Goal: Task Accomplishment & Management: Use online tool/utility

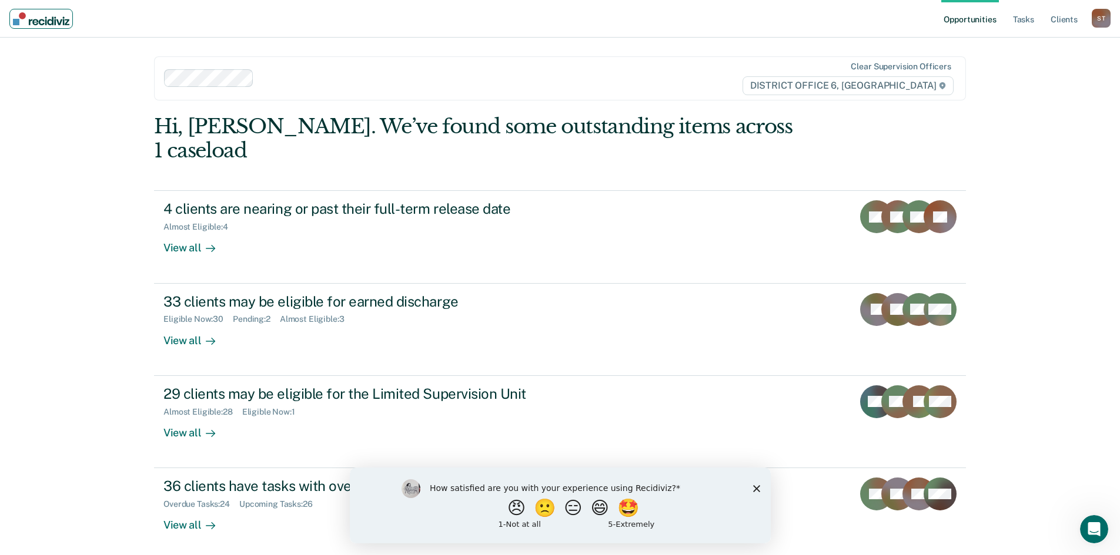
drag, startPoint x: 75, startPoint y: 23, endPoint x: 32, endPoint y: 28, distance: 43.2
click at [32, 28] on nav "Opportunities Tasks Client s Sampson, Terrell S T Profile How it works Log Out" at bounding box center [560, 19] width 1120 height 38
click at [73, 23] on link "Main navigation" at bounding box center [40, 19] width 63 height 20
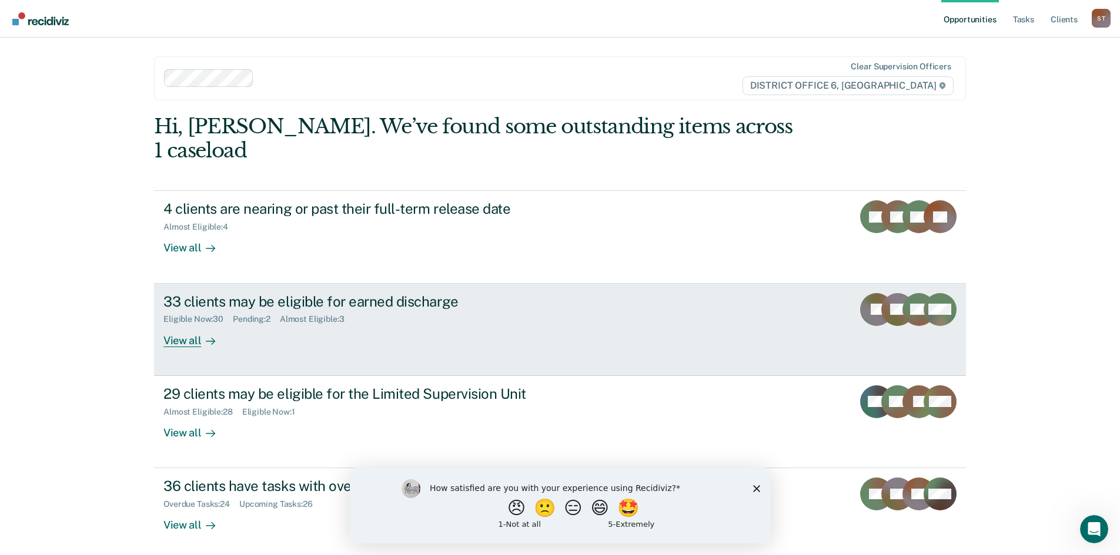
click at [180, 324] on div "View all" at bounding box center [196, 335] width 66 height 23
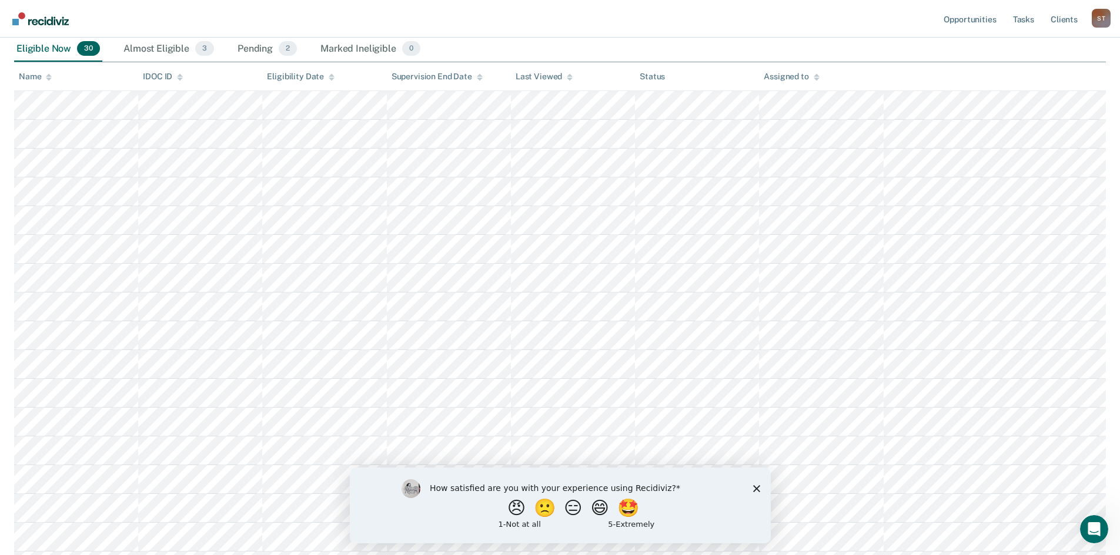
scroll to position [176, 0]
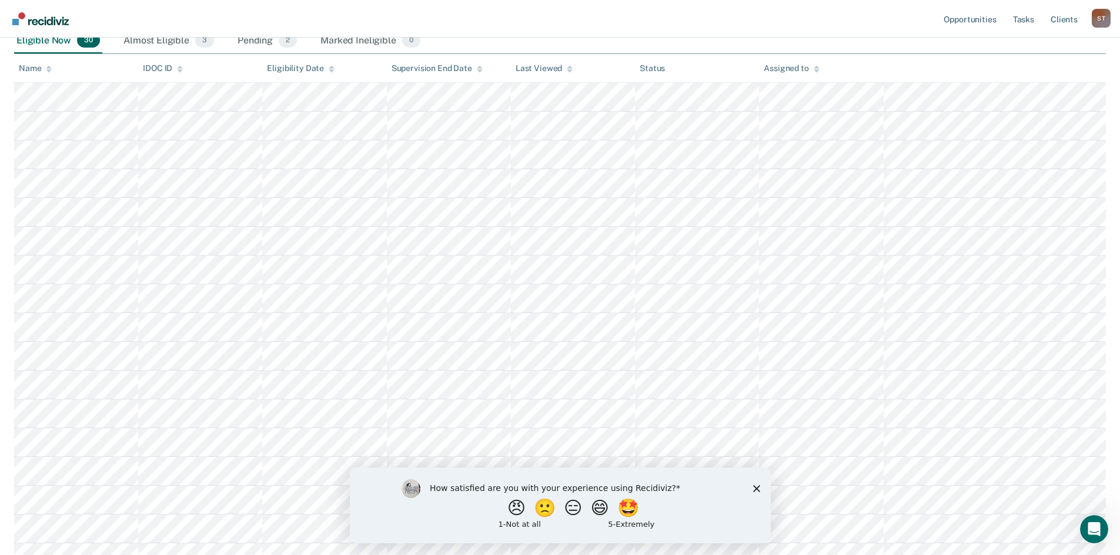
click at [755, 488] on polygon "Close survey" at bounding box center [755, 488] width 7 height 7
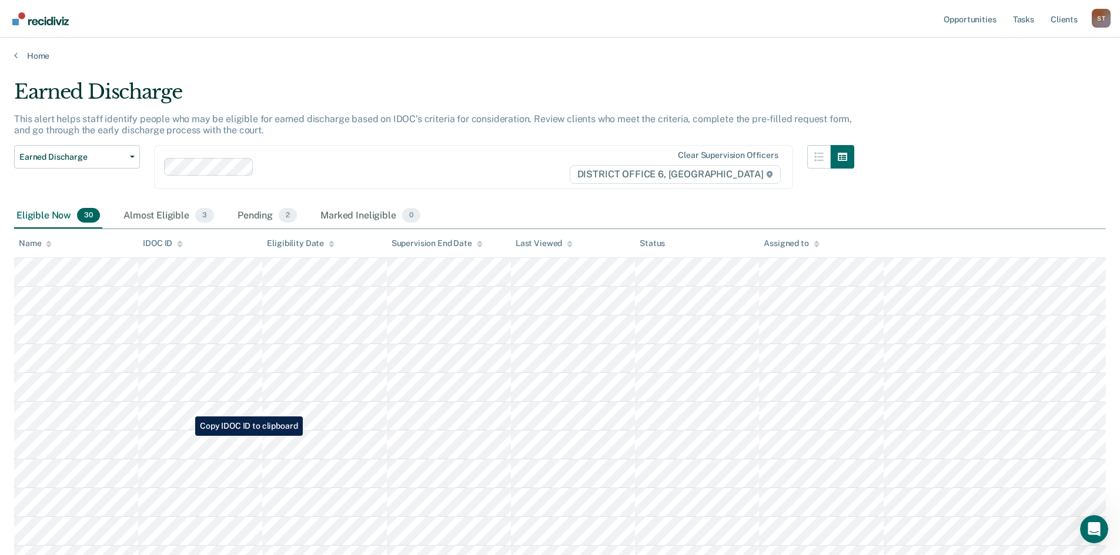
scroll to position [0, 0]
click at [249, 225] on div "Pending 2" at bounding box center [267, 218] width 64 height 26
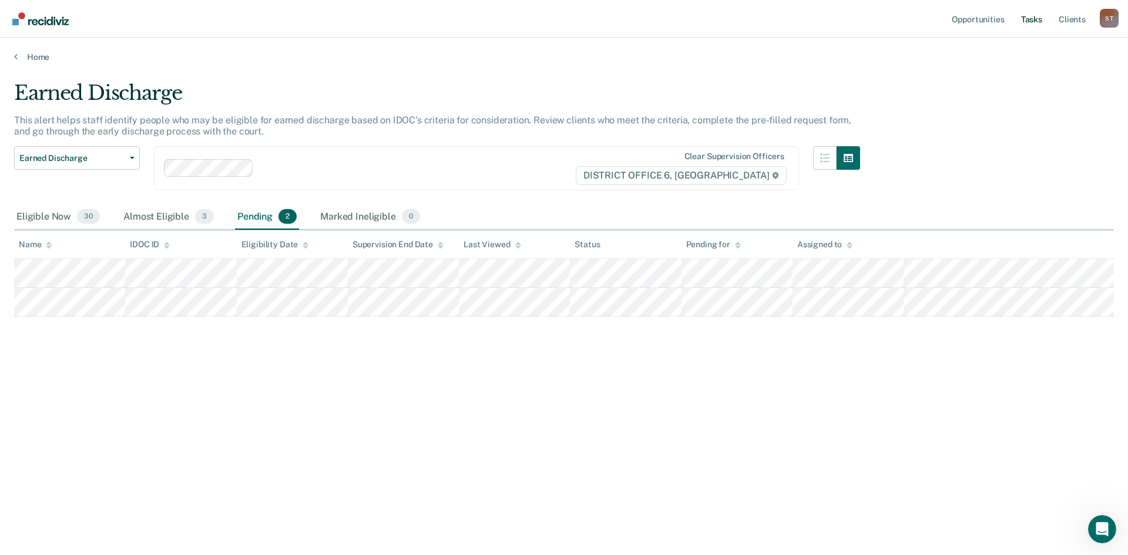
click at [1030, 17] on link "Tasks" at bounding box center [1032, 19] width 26 height 38
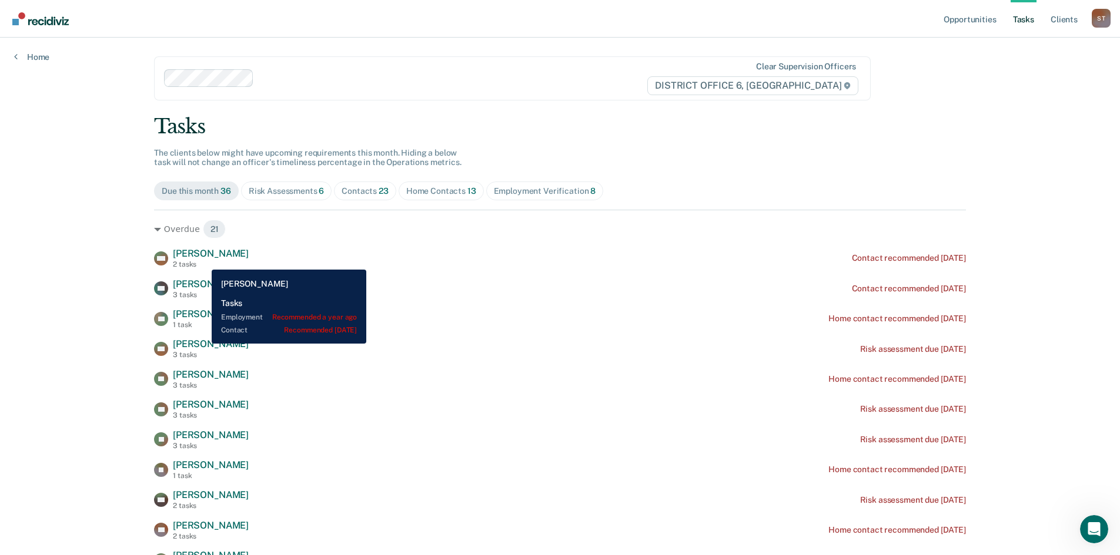
click at [203, 261] on div "2 tasks" at bounding box center [211, 264] width 76 height 8
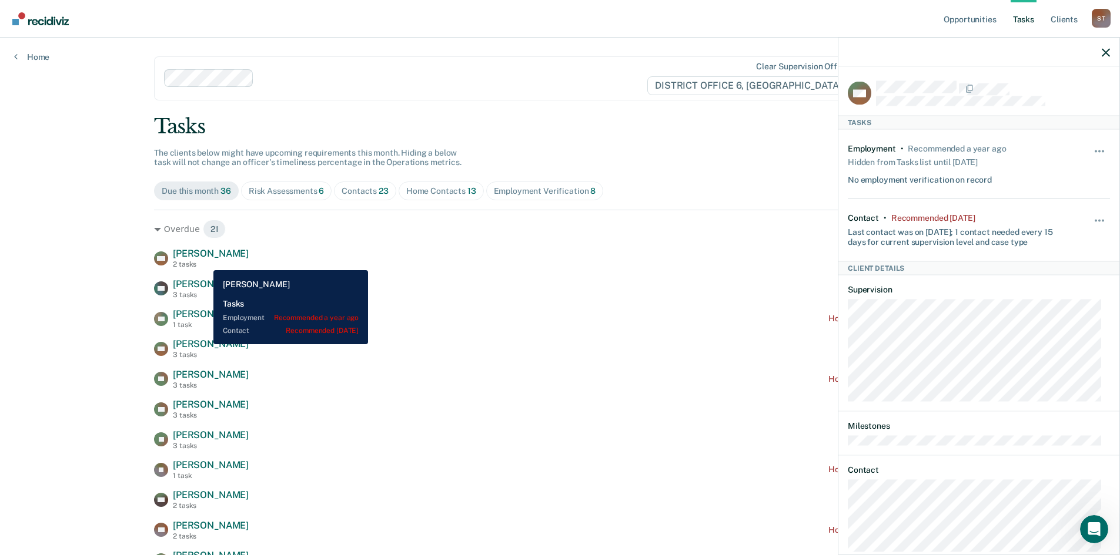
click at [205, 262] on div "2 tasks" at bounding box center [211, 264] width 76 height 8
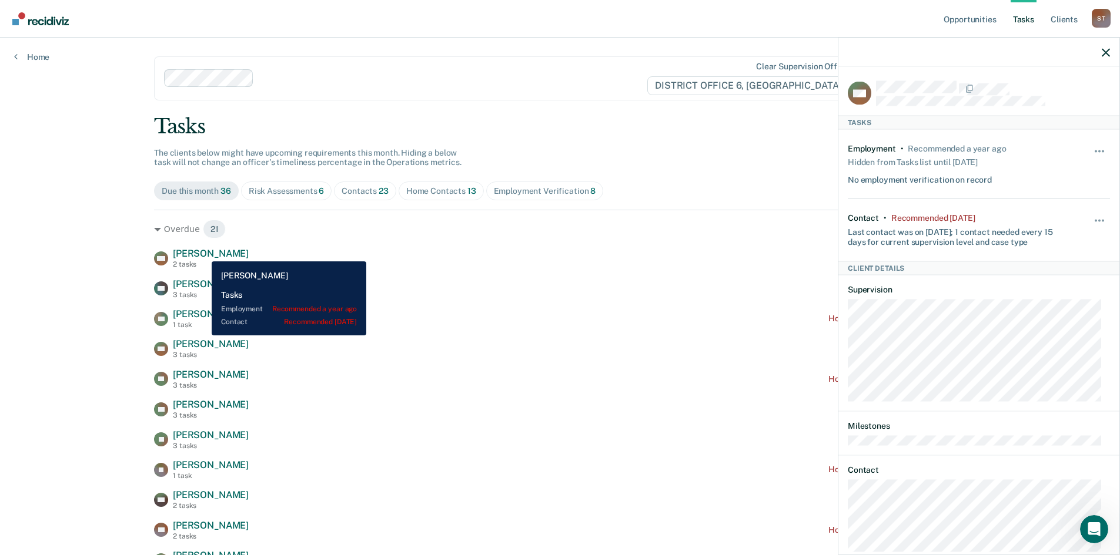
click at [205, 253] on span "Veeva Whitworth" at bounding box center [211, 253] width 76 height 11
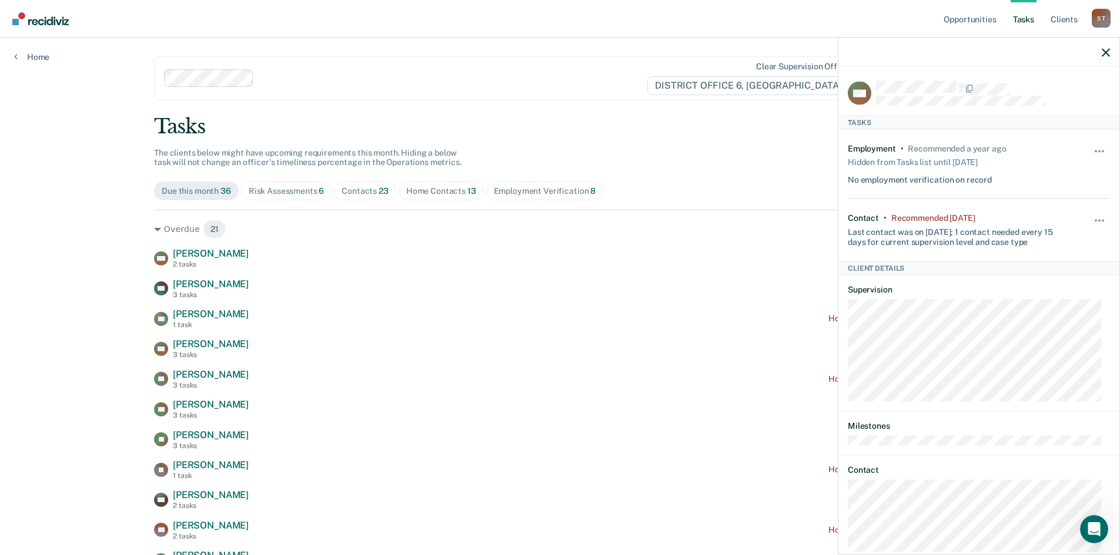
click at [434, 195] on div "Home Contacts 13" at bounding box center [441, 191] width 70 height 10
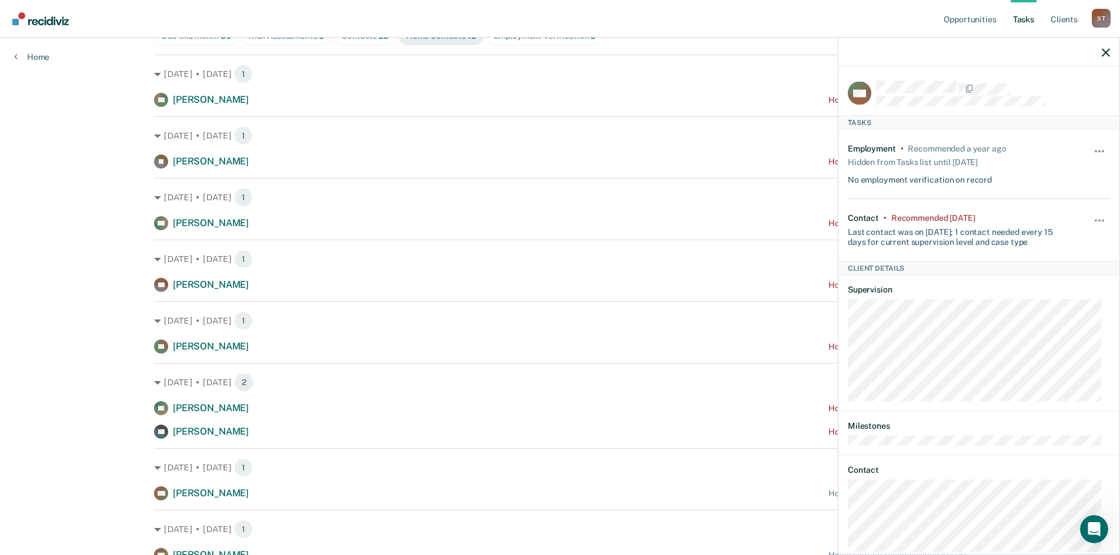
scroll to position [176, 0]
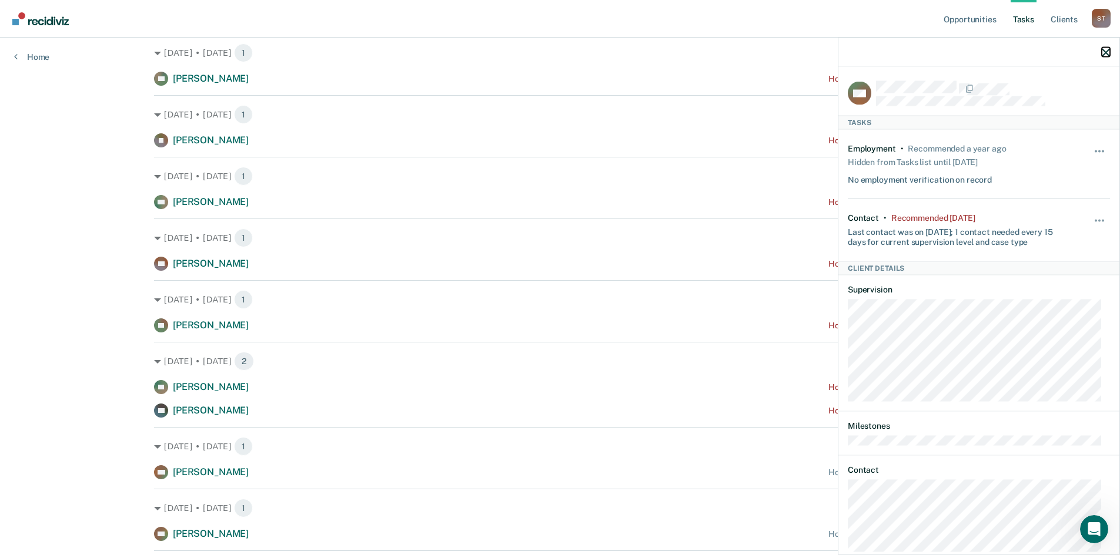
click at [1108, 52] on icon "button" at bounding box center [1105, 52] width 8 height 8
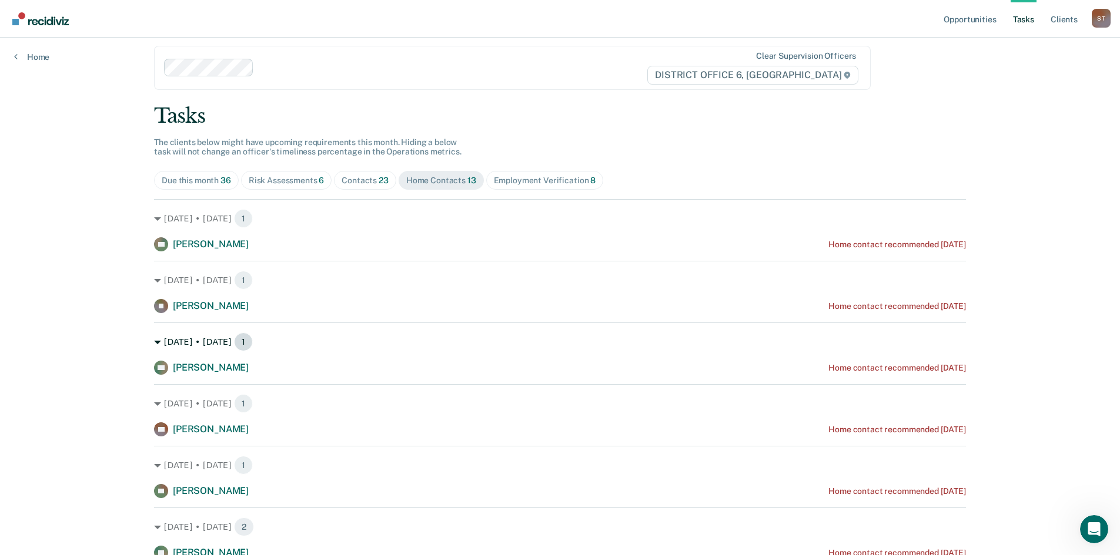
scroll to position [0, 0]
